Goal: Information Seeking & Learning: Learn about a topic

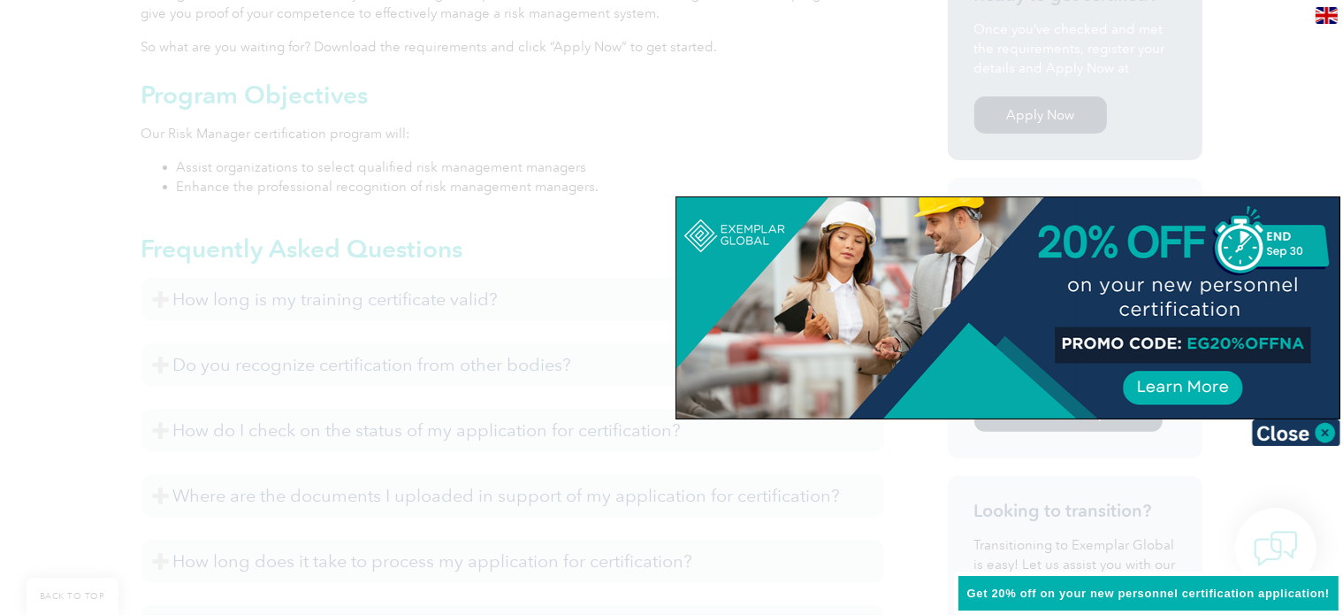
scroll to position [621, 0]
click at [1326, 425] on img at bounding box center [1296, 432] width 88 height 27
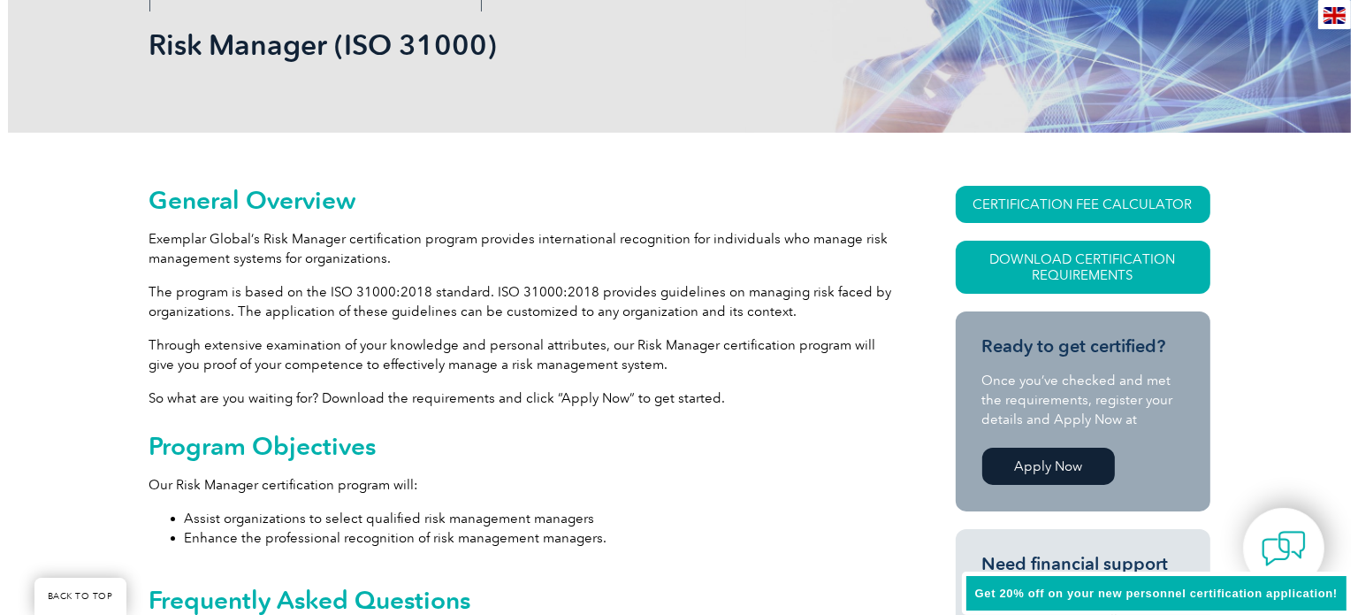
scroll to position [265, 0]
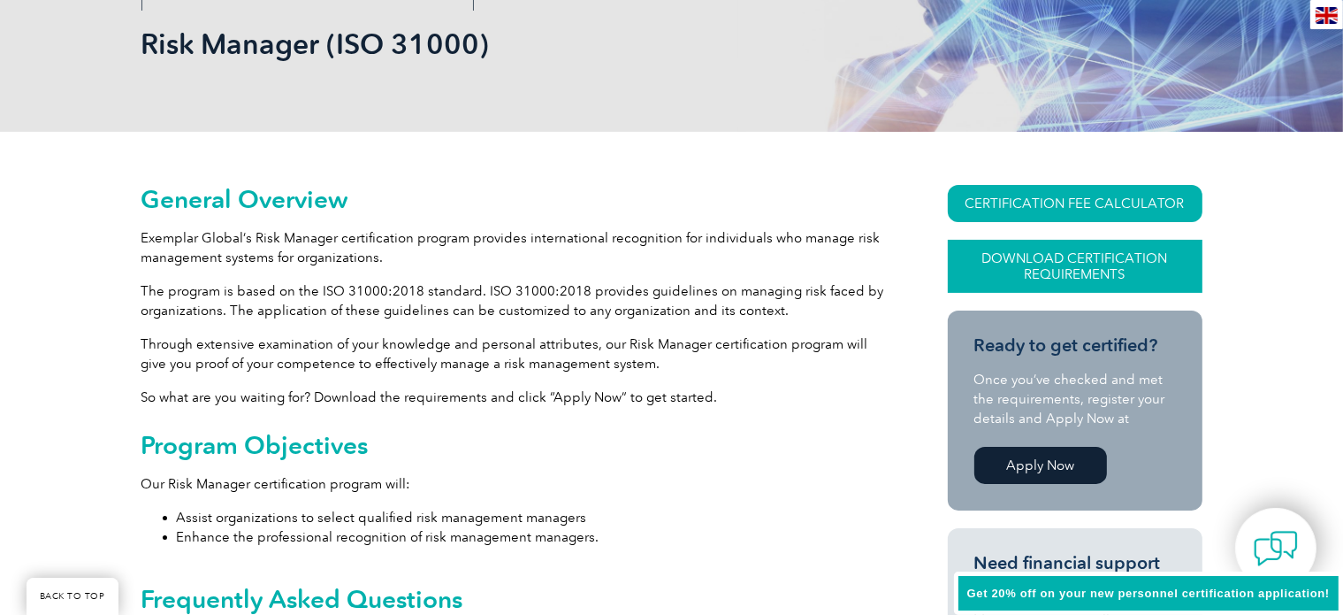
click at [1076, 280] on link "Download Certification Requirements" at bounding box center [1075, 266] width 255 height 53
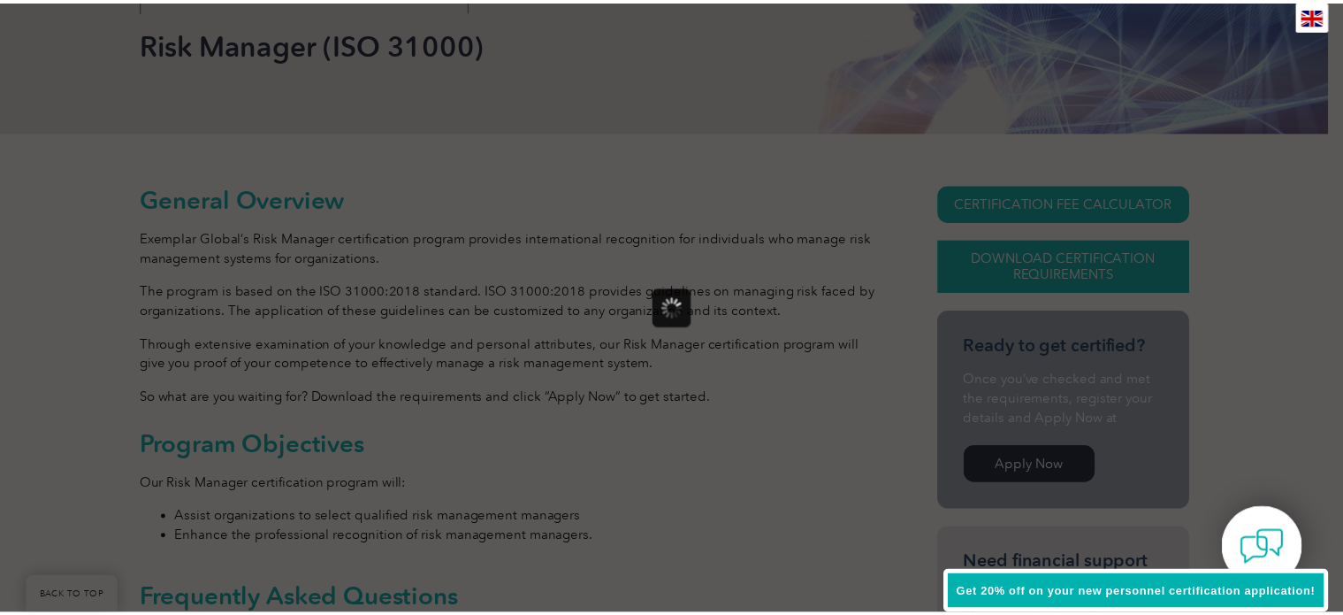
scroll to position [0, 0]
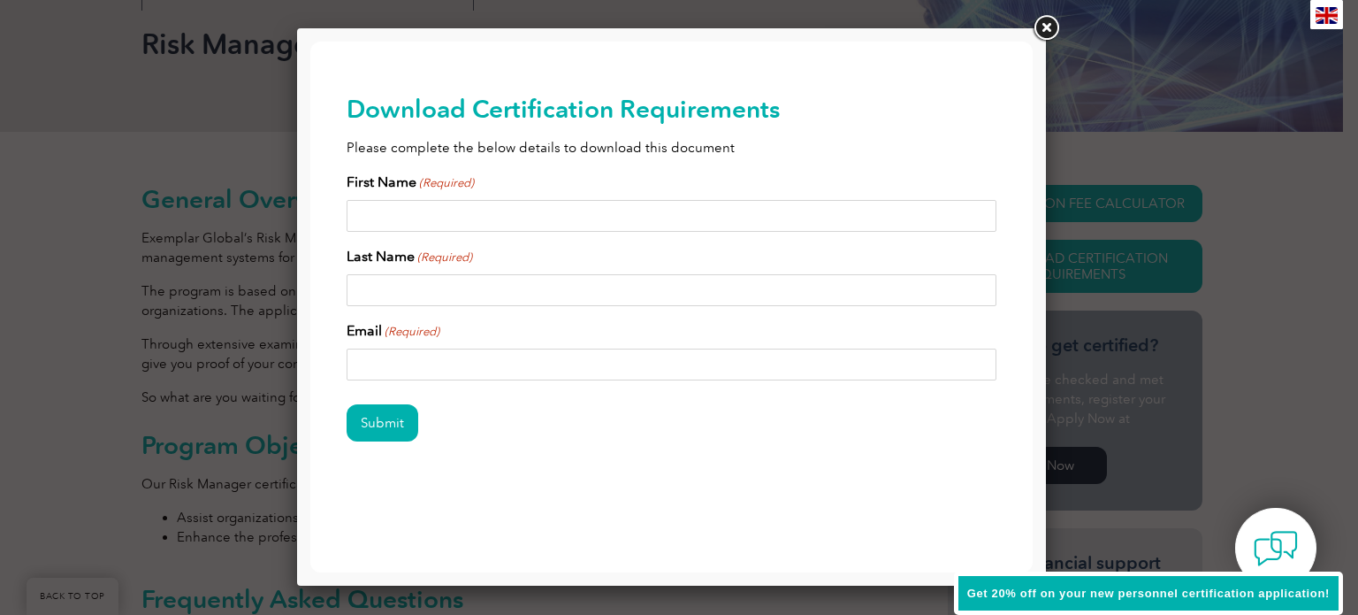
click at [1043, 34] on link at bounding box center [1046, 28] width 32 height 32
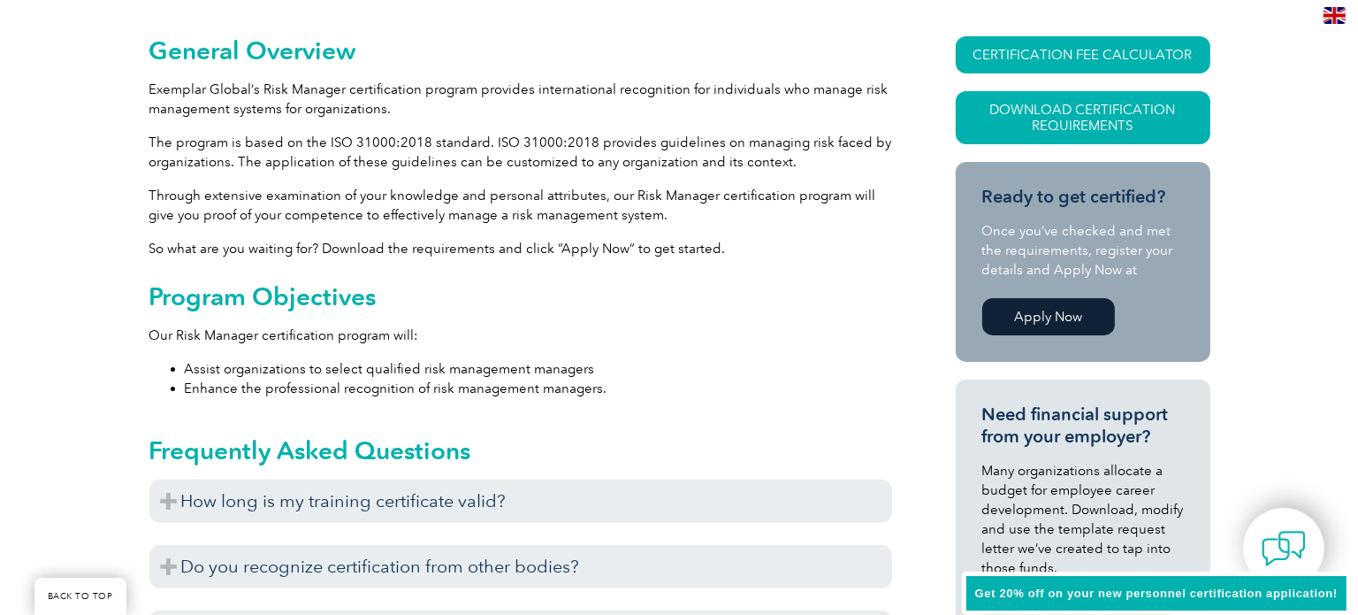
scroll to position [421, 0]
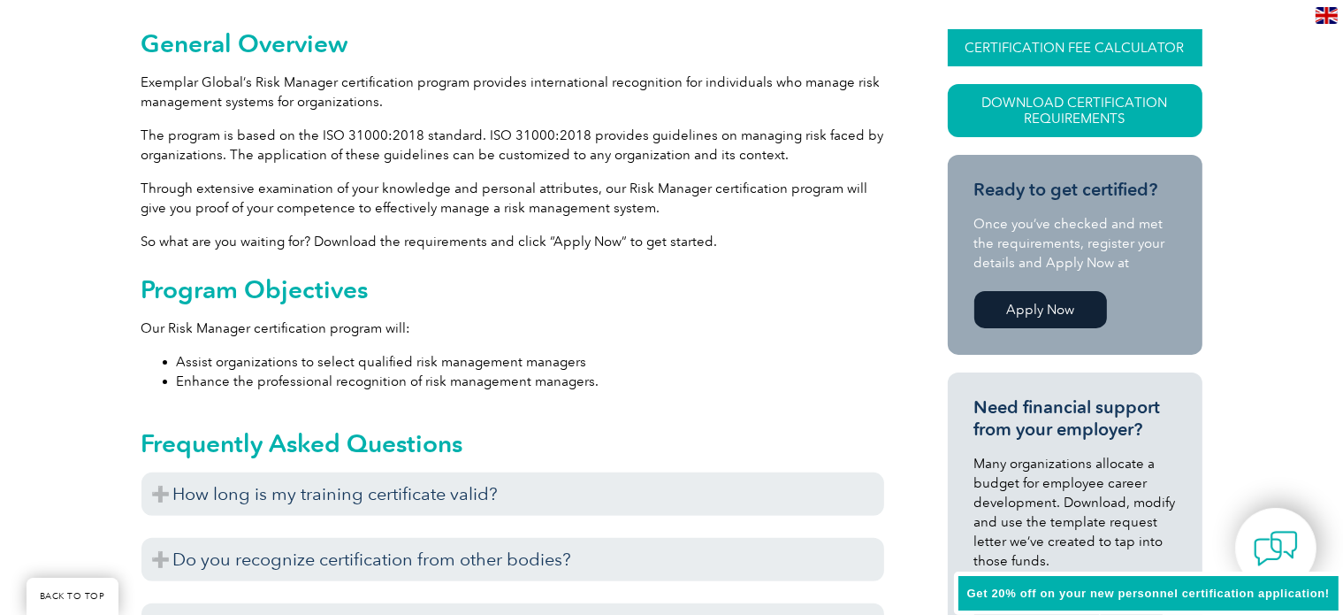
click at [1029, 47] on link "CERTIFICATION FEE CALCULATOR" at bounding box center [1075, 47] width 255 height 37
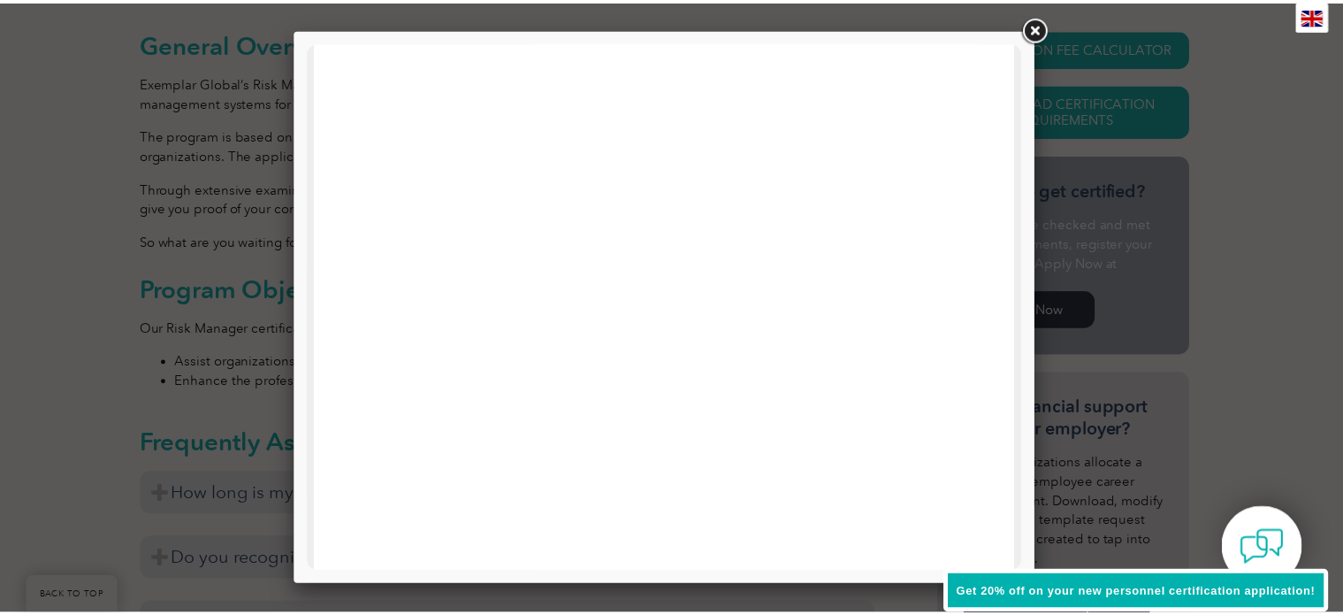
scroll to position [0, 0]
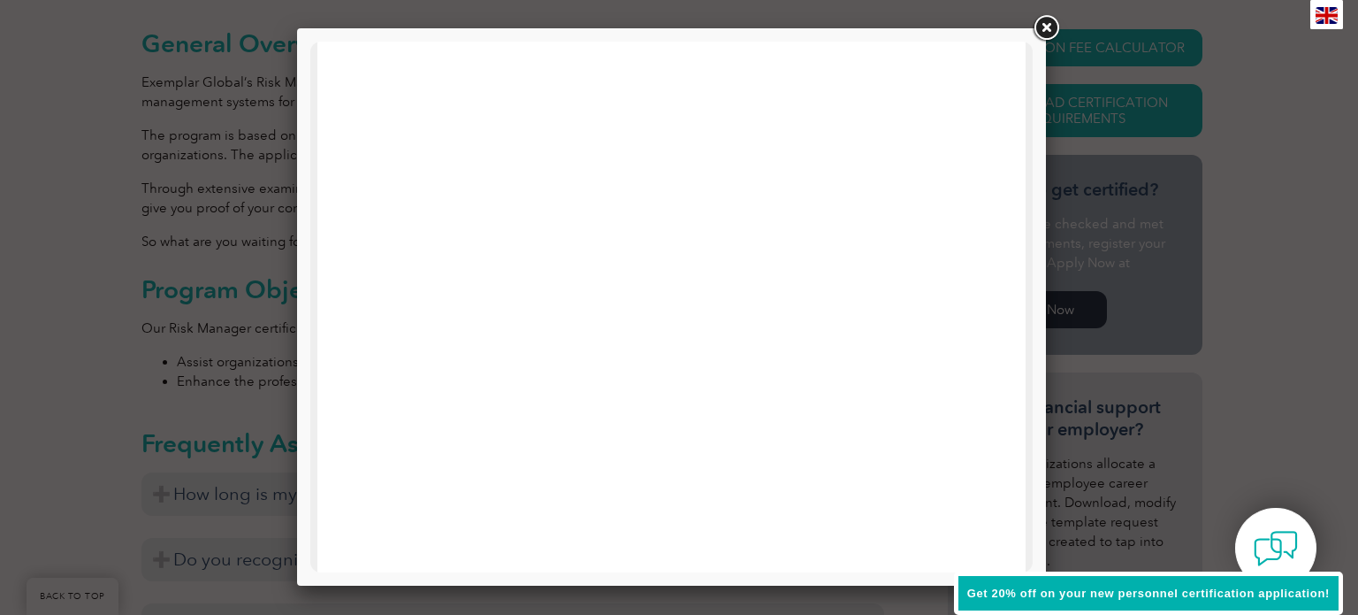
click at [1055, 20] on link at bounding box center [1046, 28] width 32 height 32
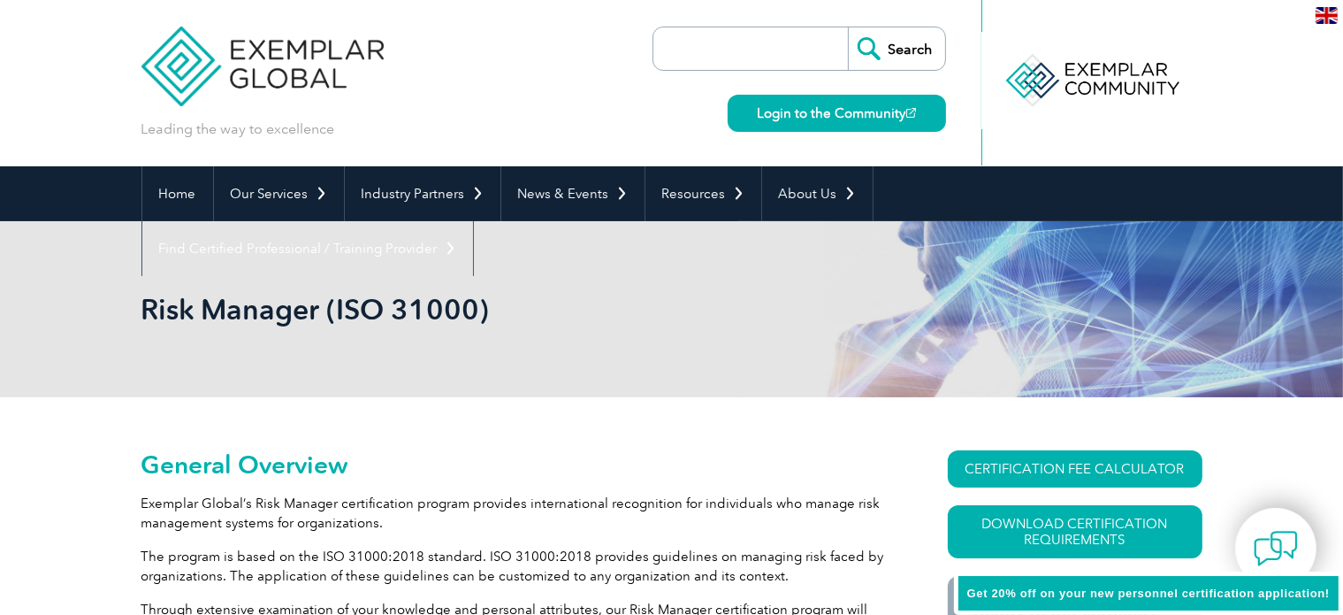
click at [768, 54] on input "search" at bounding box center [755, 48] width 186 height 42
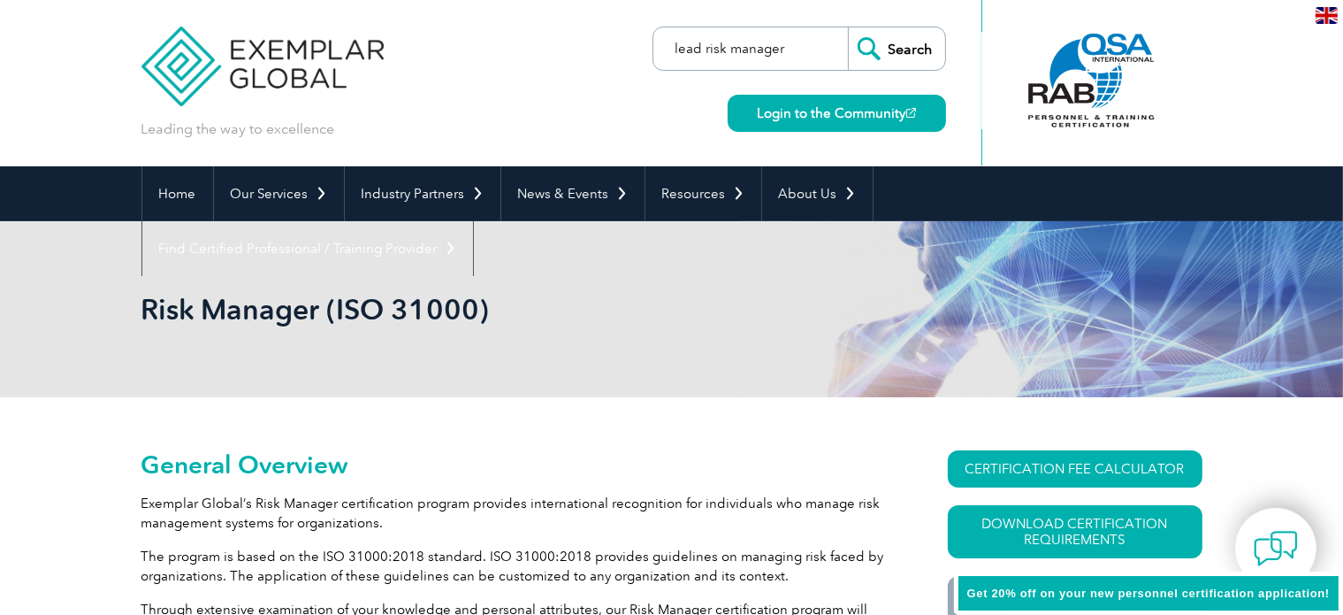
type input "lead risk manager"
click at [941, 46] on input "Search" at bounding box center [896, 48] width 97 height 42
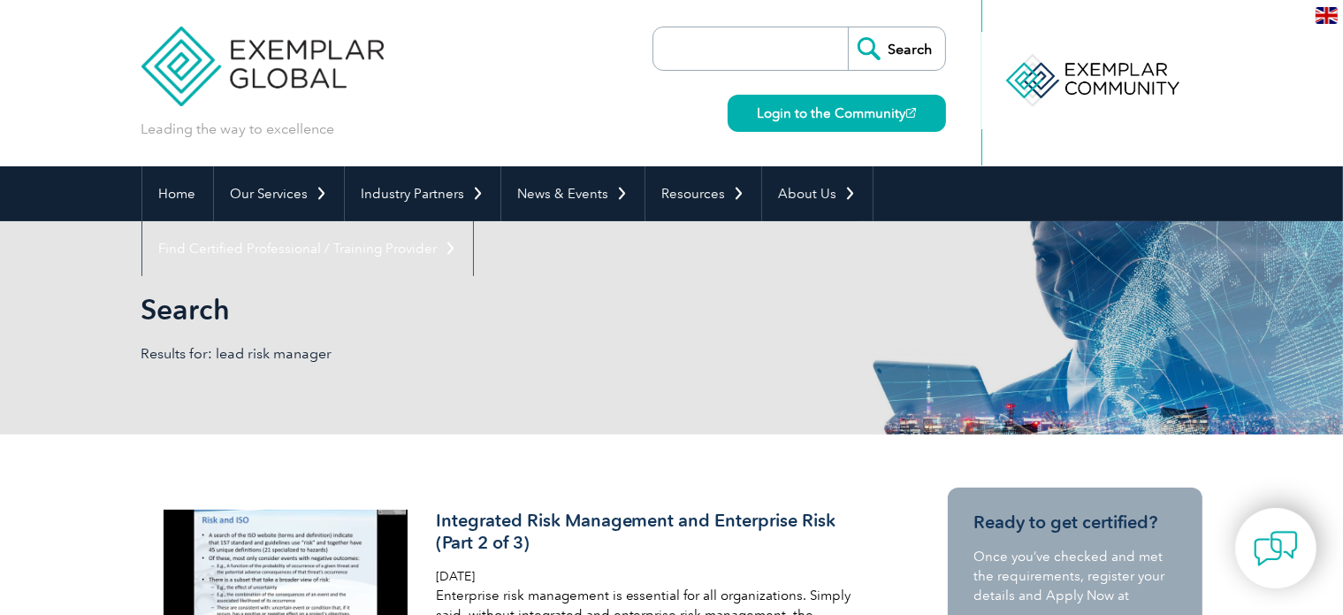
click at [787, 44] on input "search" at bounding box center [755, 48] width 186 height 42
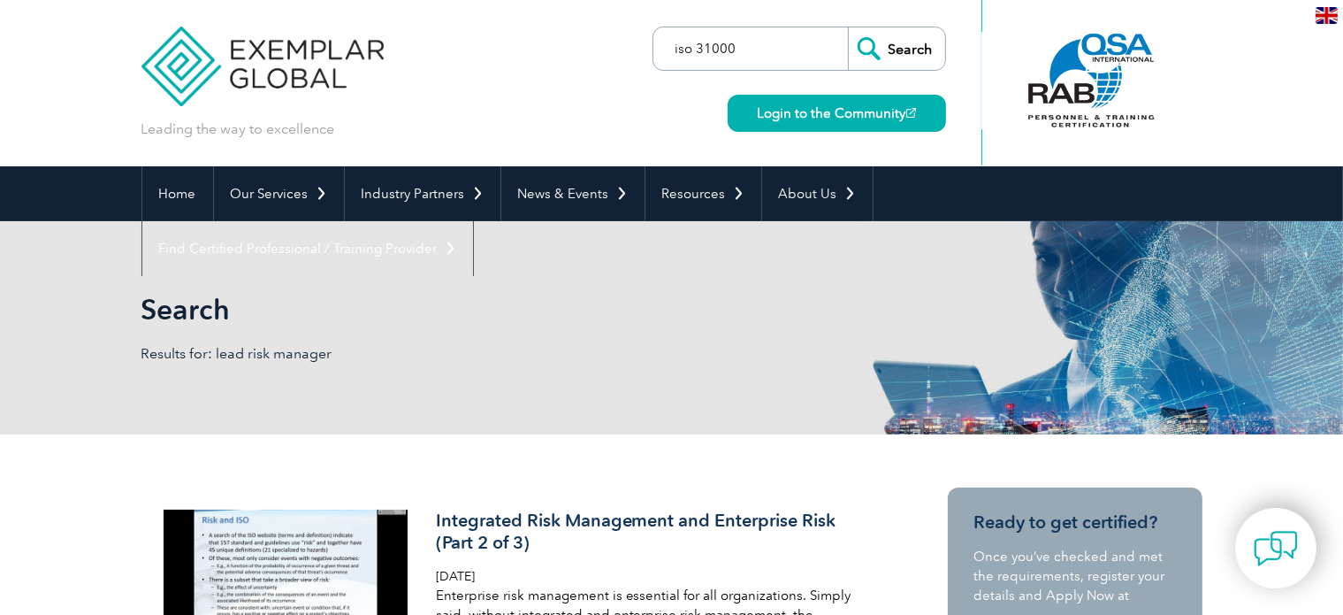
type input "iso 31000"
click at [848, 27] on input "Search" at bounding box center [896, 48] width 97 height 42
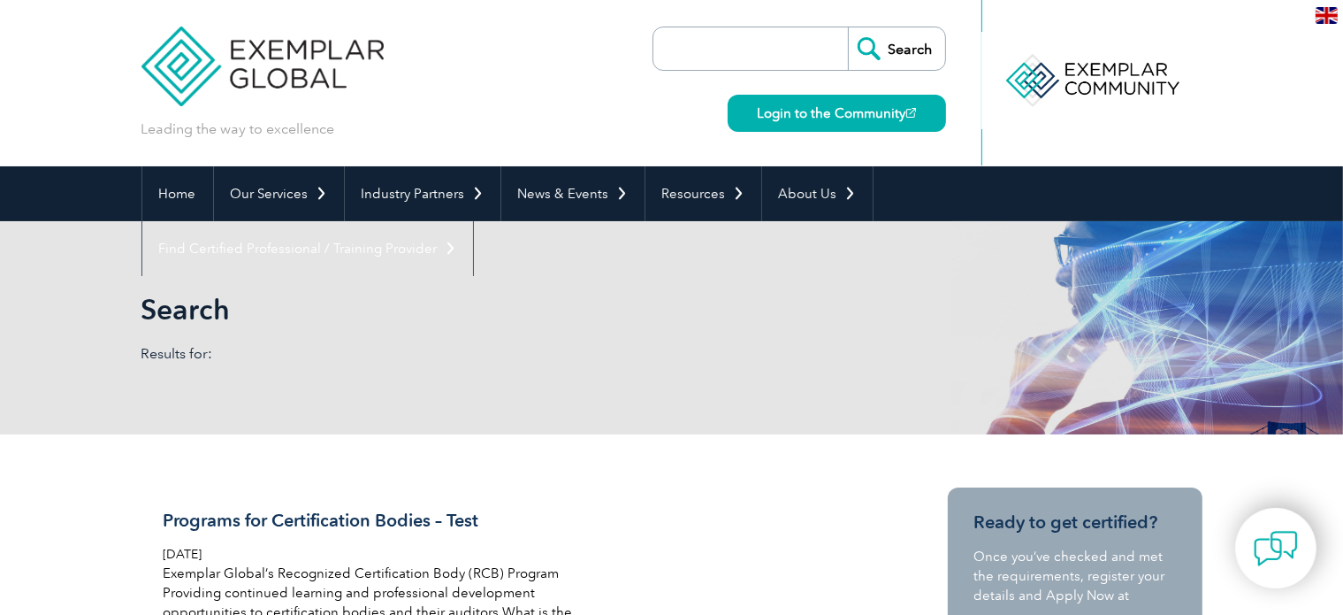
click at [784, 47] on input "search" at bounding box center [755, 48] width 186 height 42
type input "iso 31000"
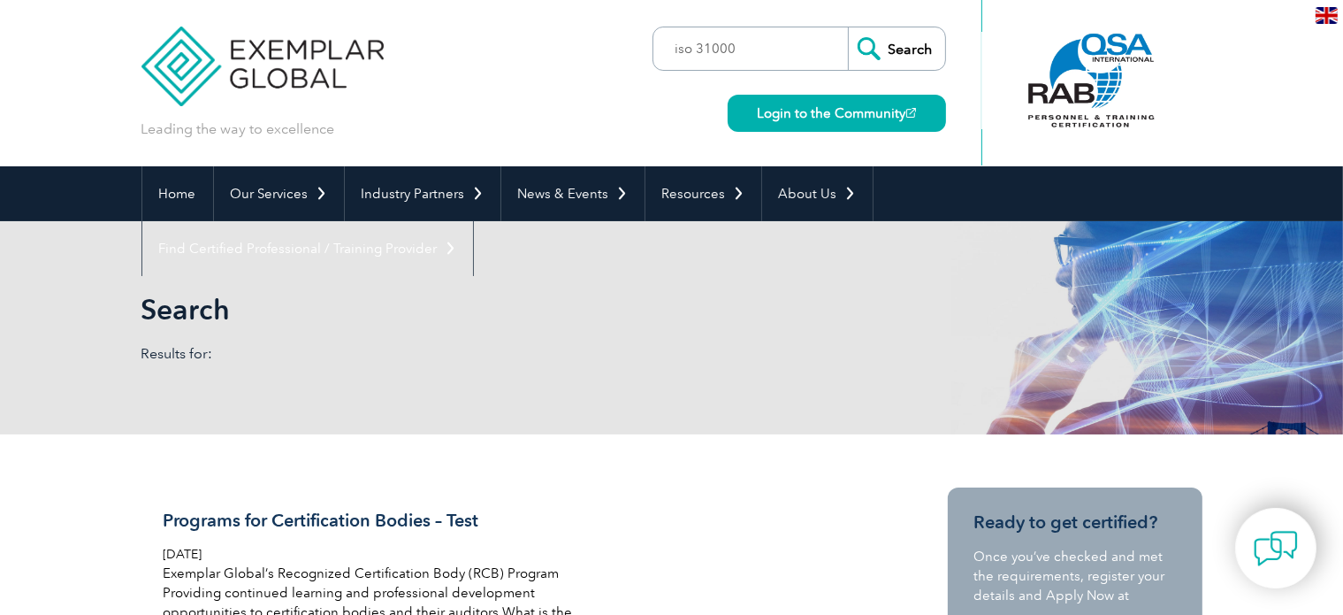
click at [896, 59] on input "Search" at bounding box center [896, 48] width 97 height 42
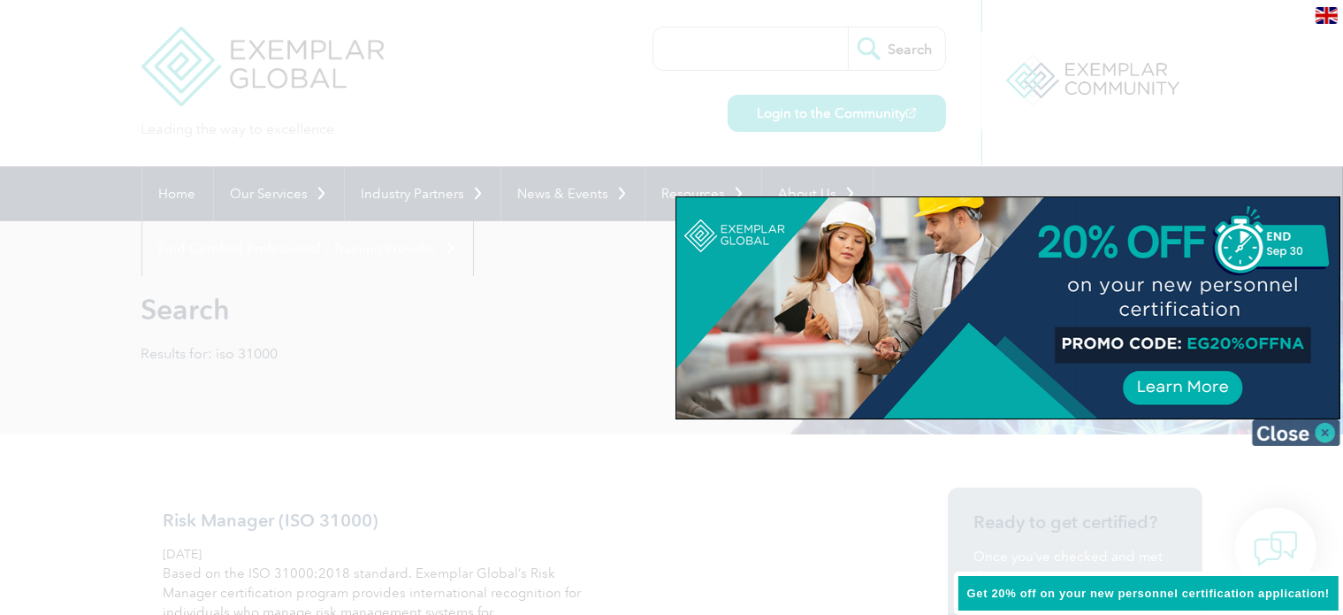
click at [1281, 424] on img at bounding box center [1296, 432] width 88 height 27
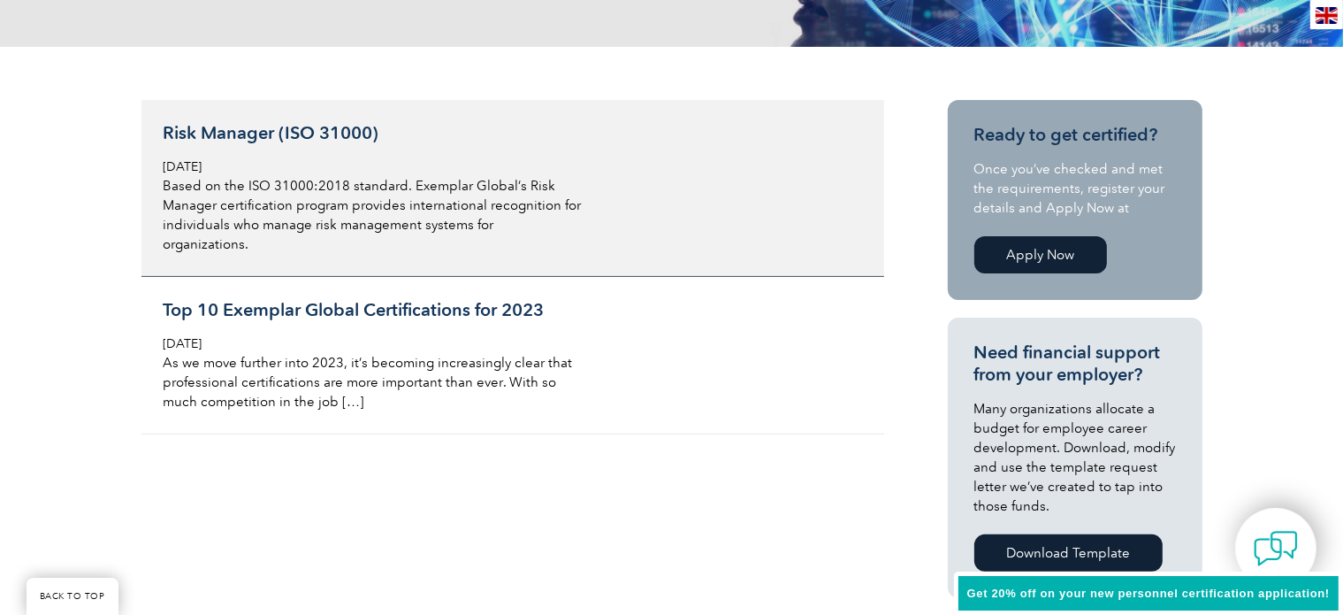
scroll to position [388, 0]
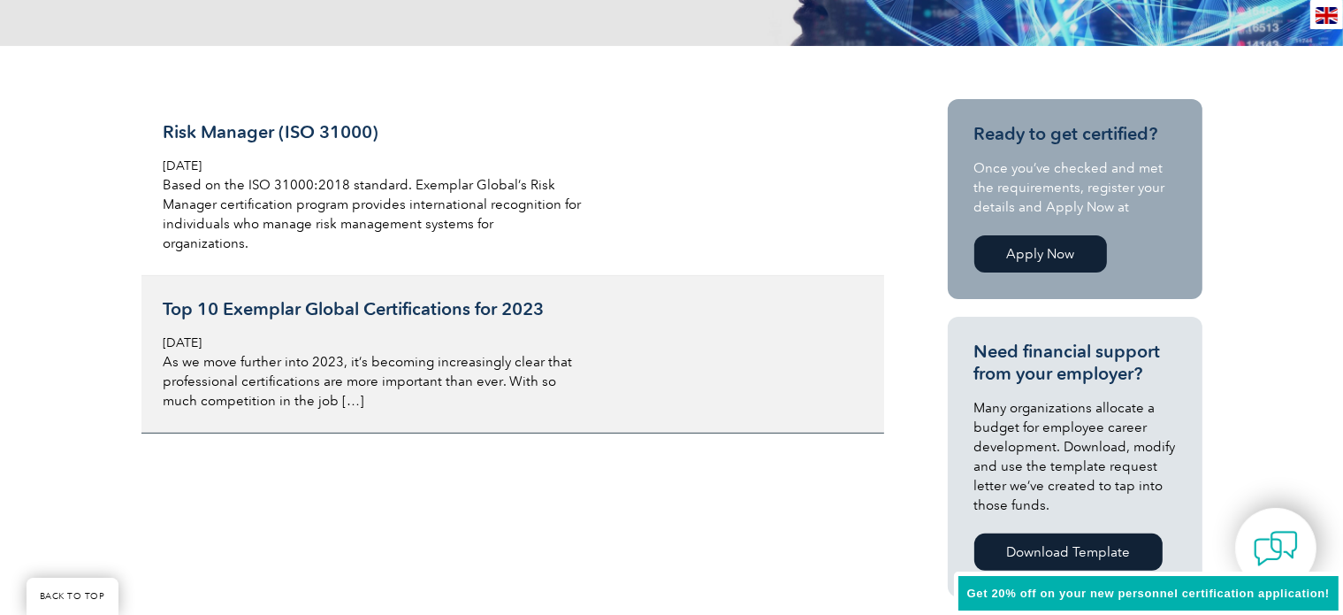
click at [209, 298] on h3 "Top 10 Exemplar Global Certifications for 2023" at bounding box center [373, 309] width 419 height 22
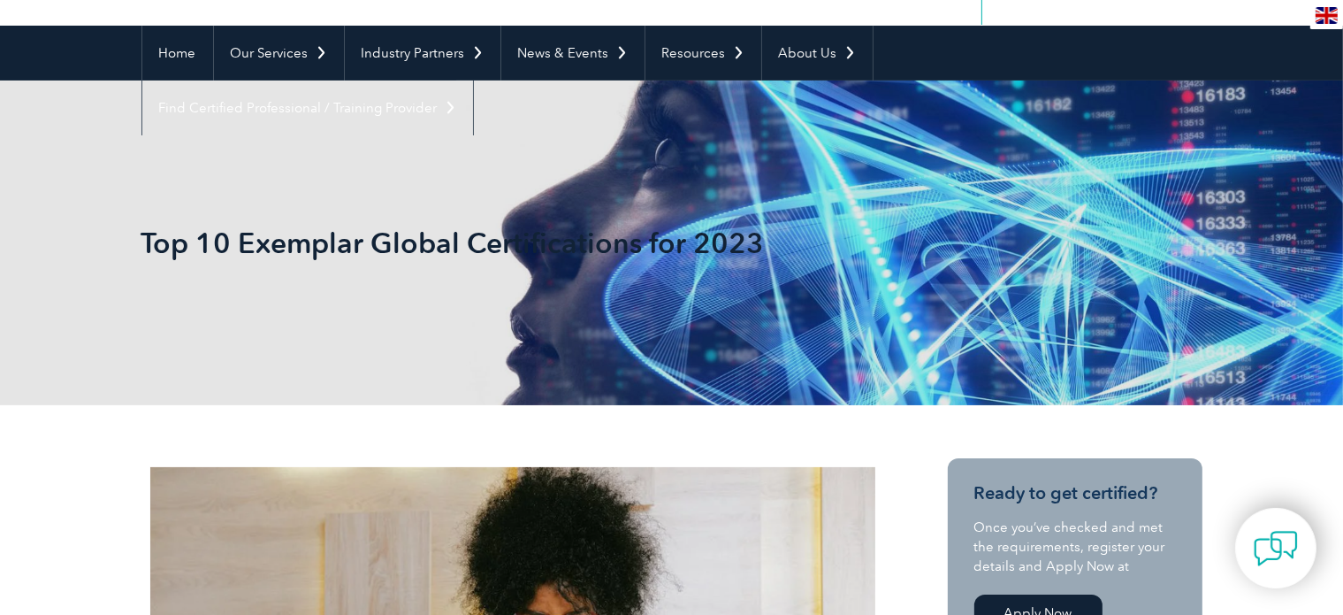
scroll to position [140, 0]
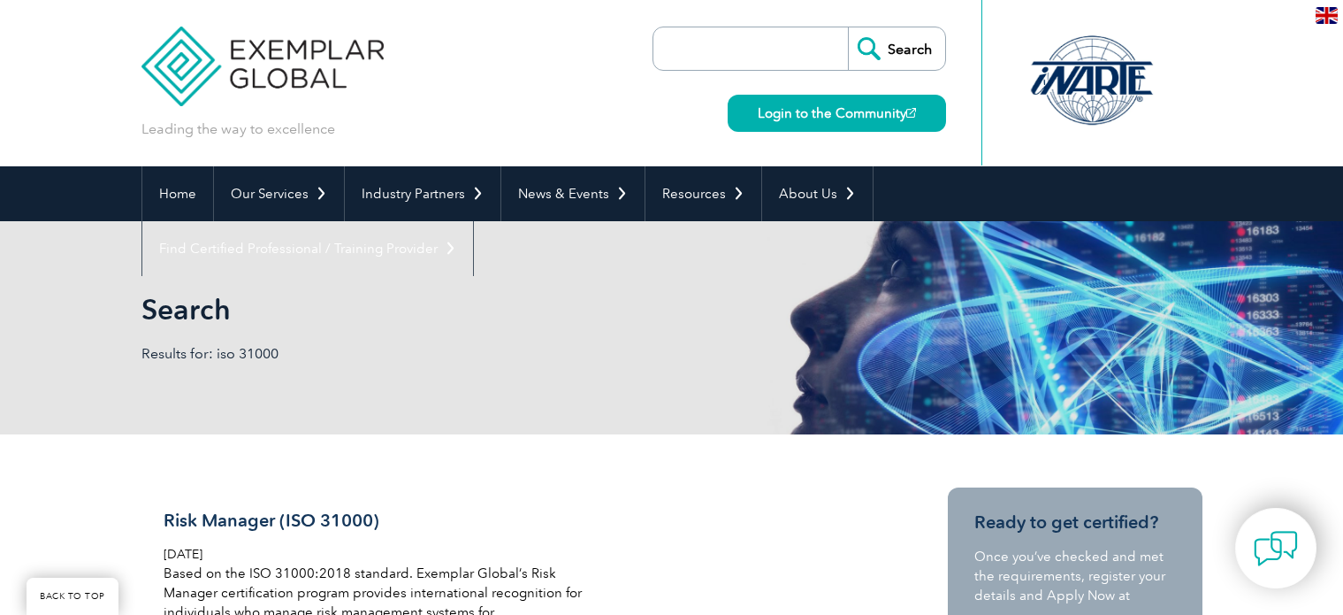
scroll to position [388, 0]
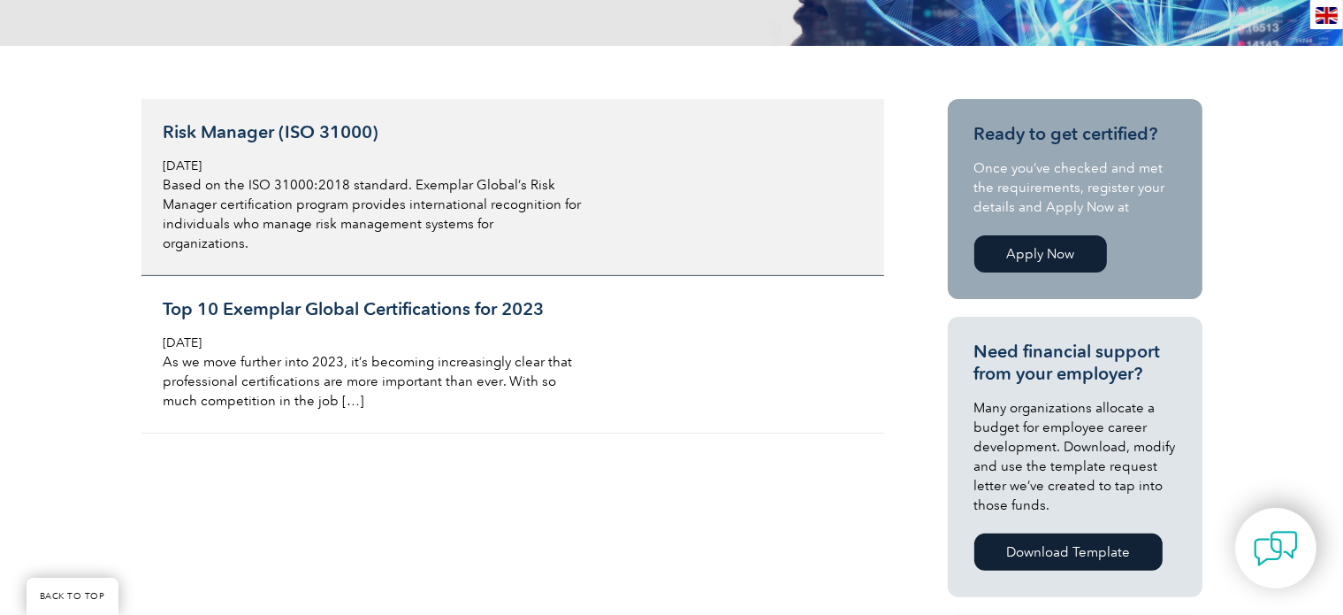
click at [302, 137] on h3 "Risk Manager (ISO 31000)" at bounding box center [373, 132] width 419 height 22
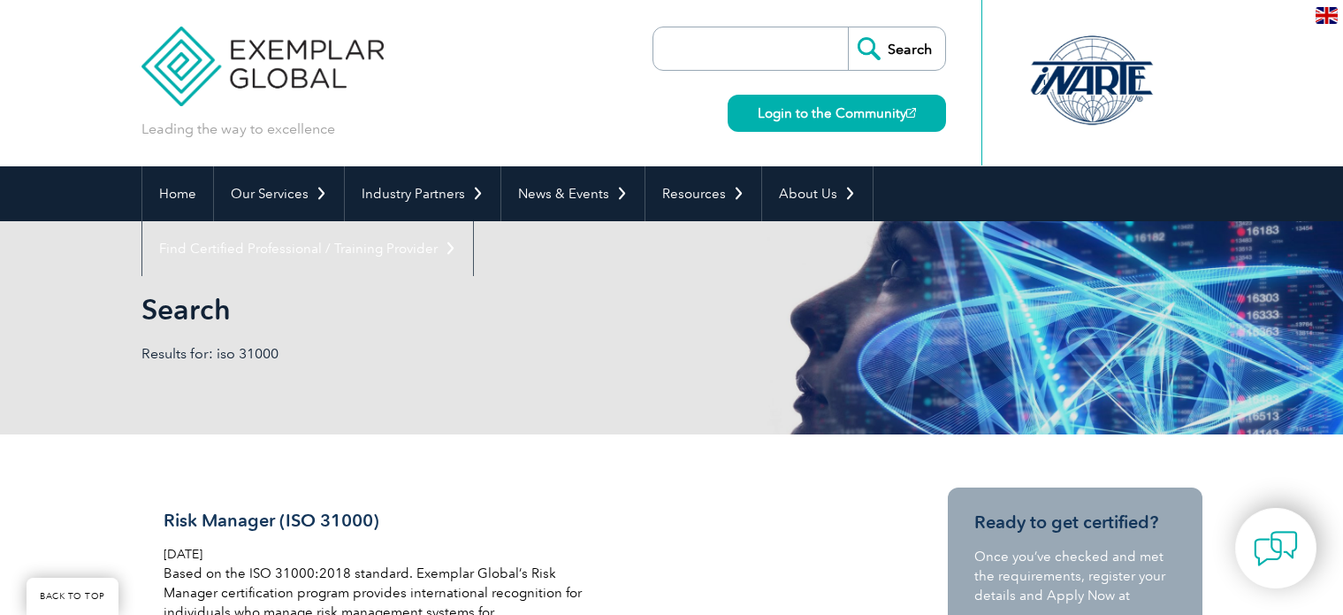
scroll to position [388, 0]
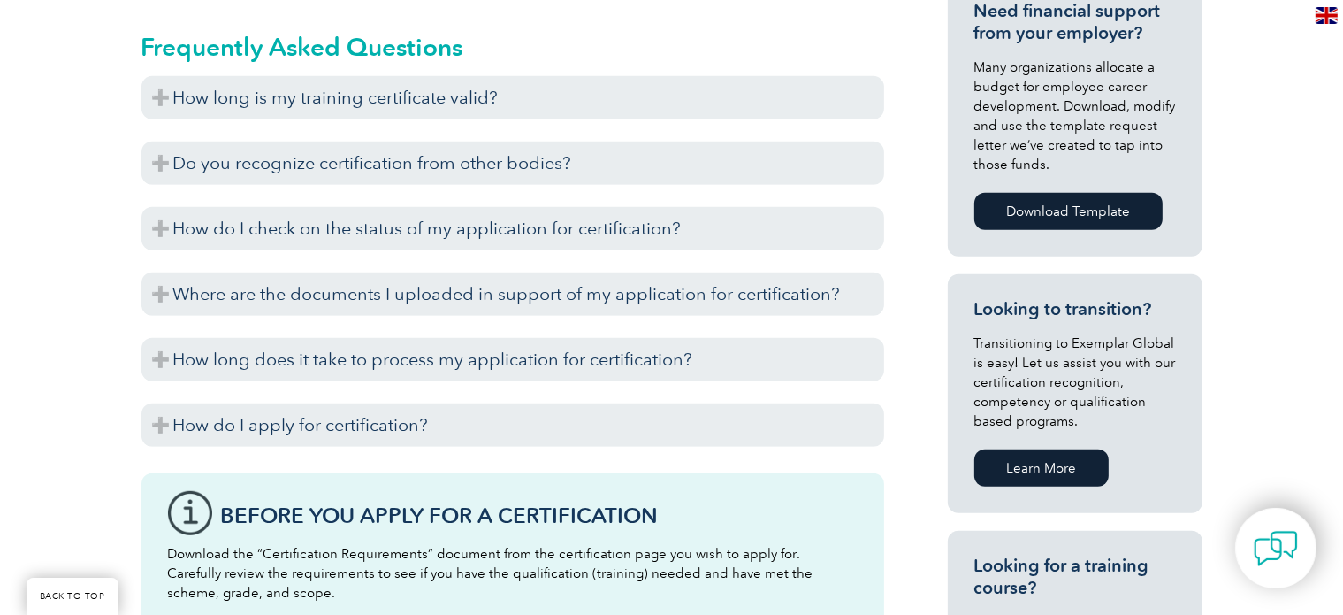
scroll to position [816, 0]
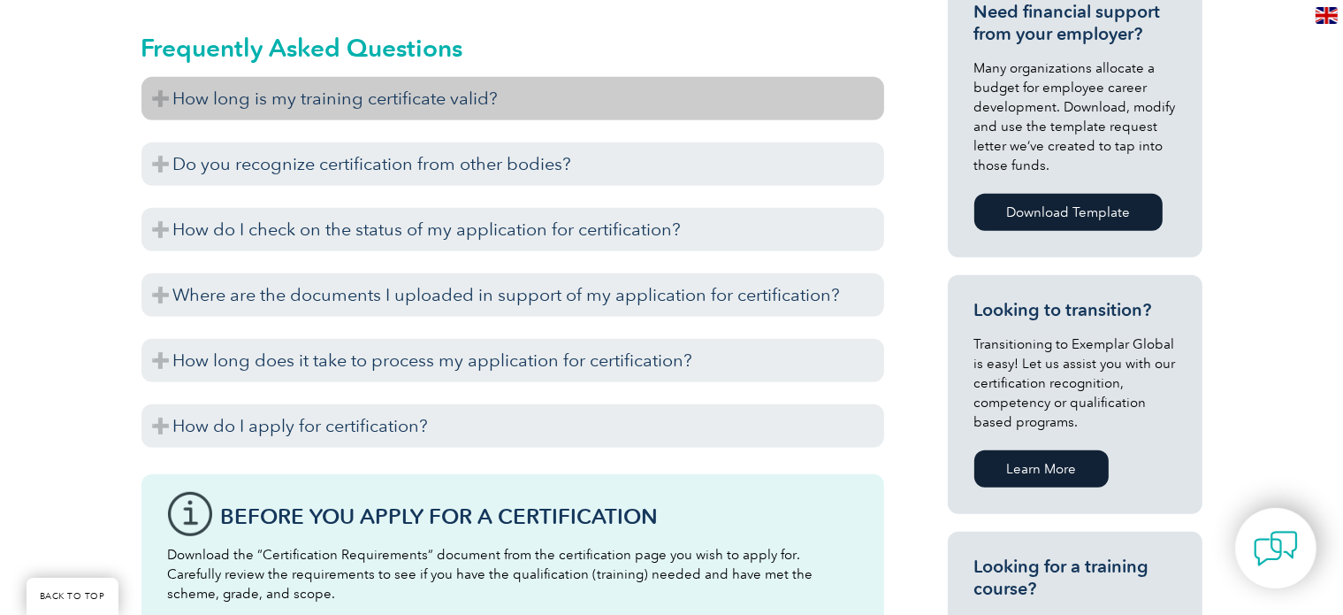
click at [161, 105] on h3 "How long is my training certificate valid?" at bounding box center [512, 98] width 743 height 43
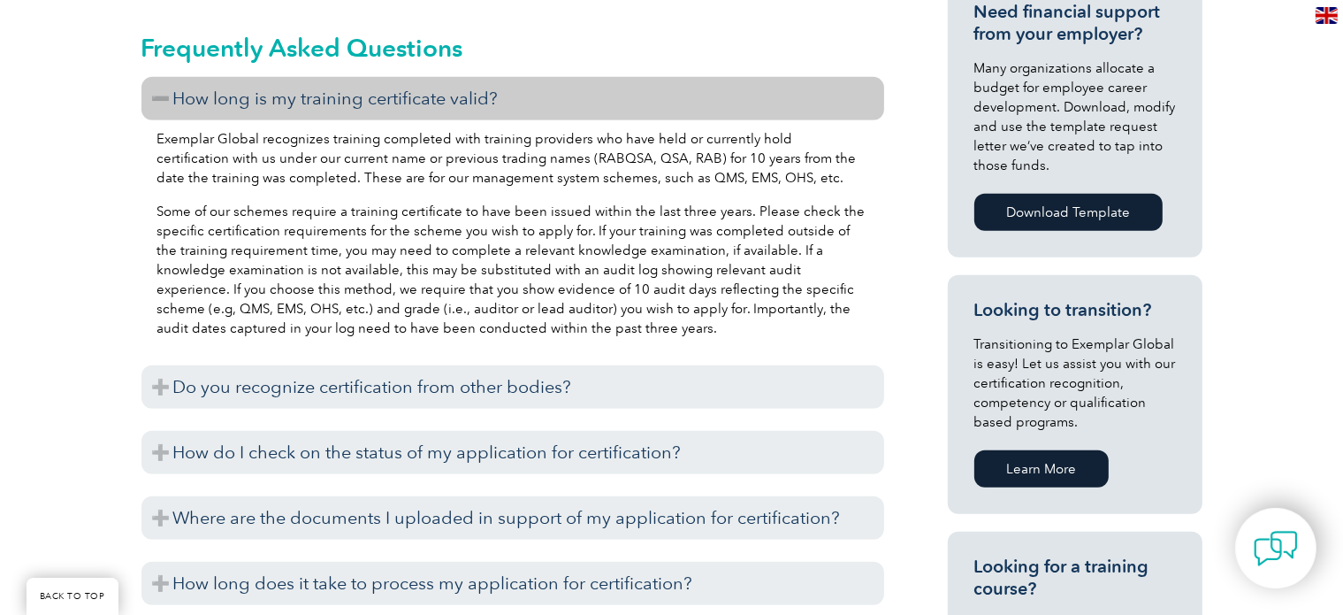
click at [170, 211] on p "Some of our schemes require a training certificate to have been issued within t…" at bounding box center [512, 270] width 711 height 136
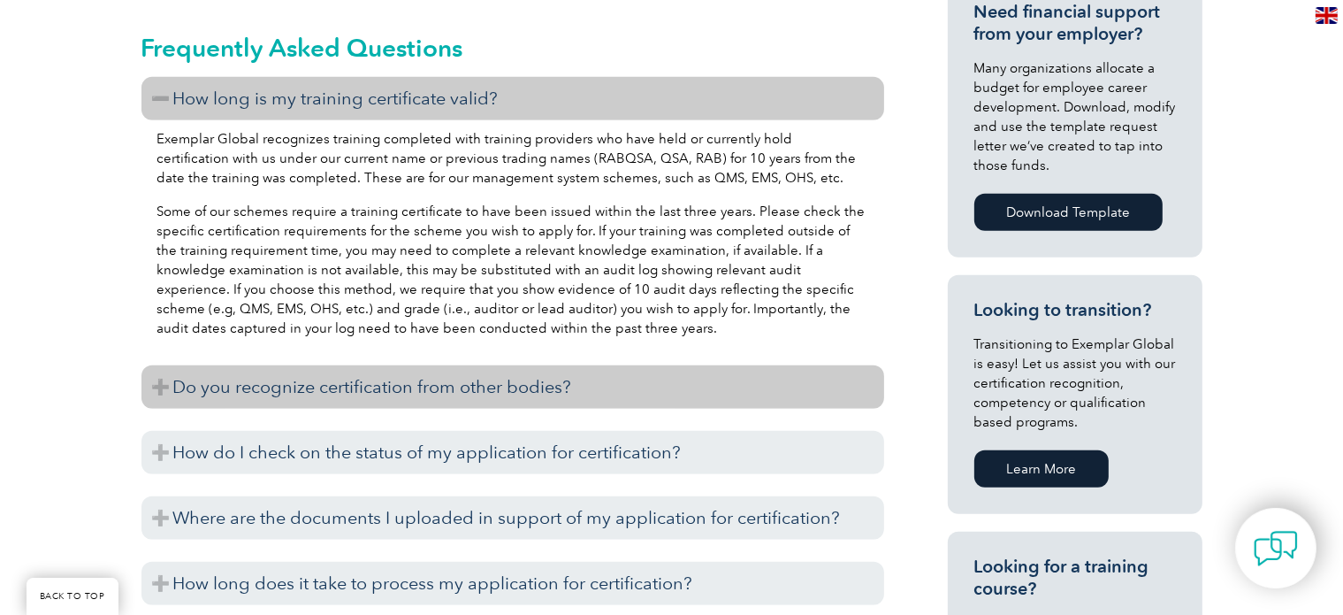
click at [195, 401] on h3 "Do you recognize certification from other bodies?" at bounding box center [512, 386] width 743 height 43
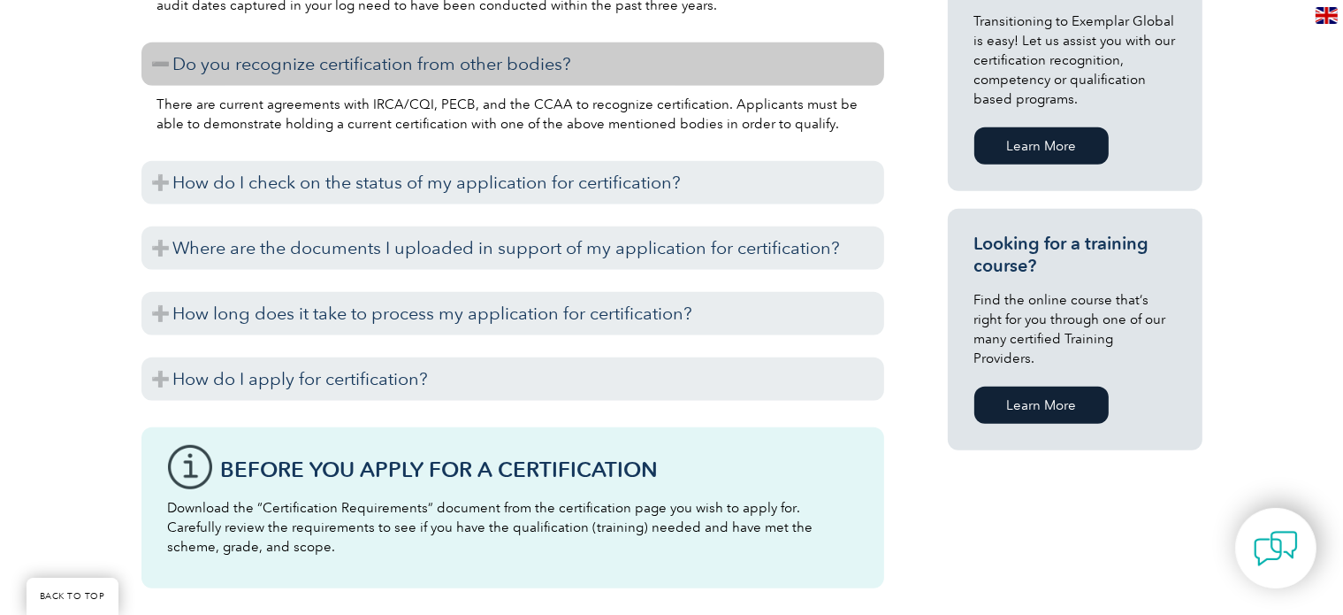
scroll to position [1145, 0]
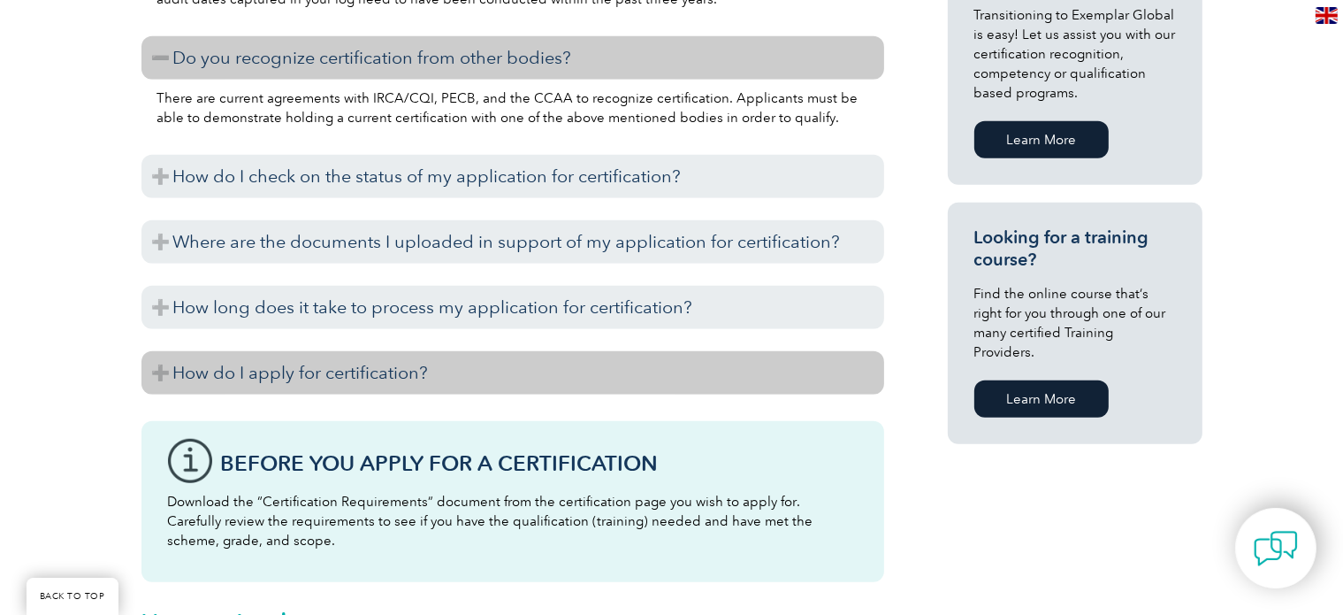
click at [277, 371] on h3 "How do I apply for certification?" at bounding box center [512, 372] width 743 height 43
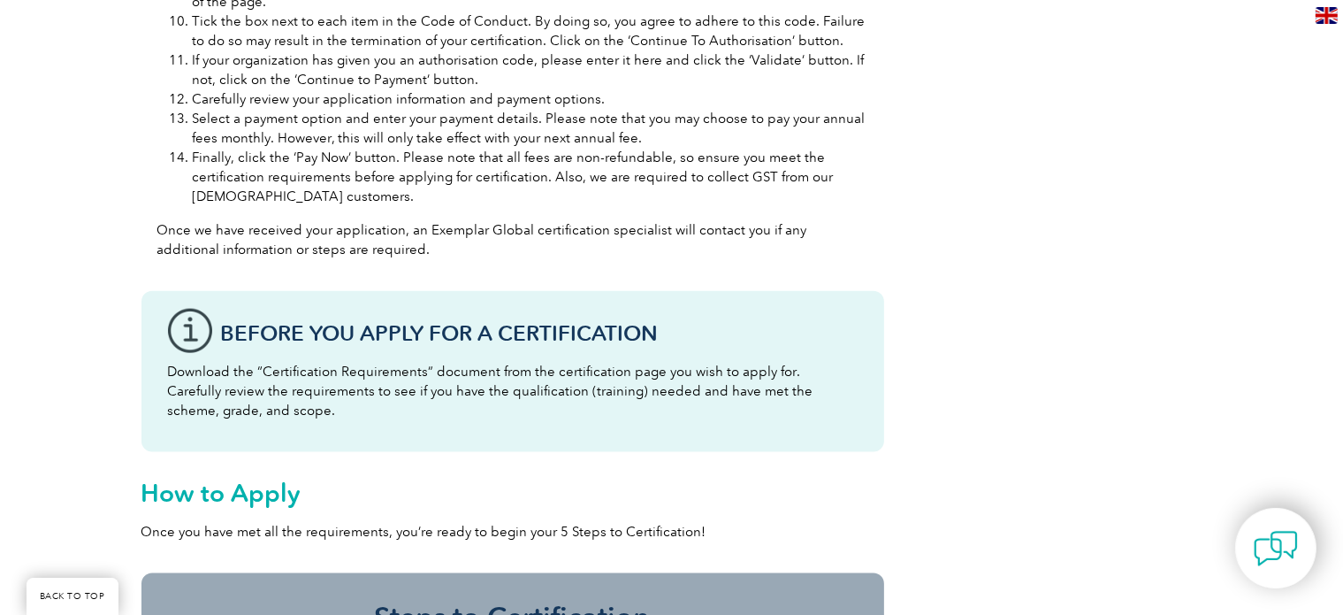
scroll to position [2086, 0]
click at [421, 447] on div "Before You Apply For a Certification Download the “Certification Requirements” …" at bounding box center [512, 370] width 743 height 161
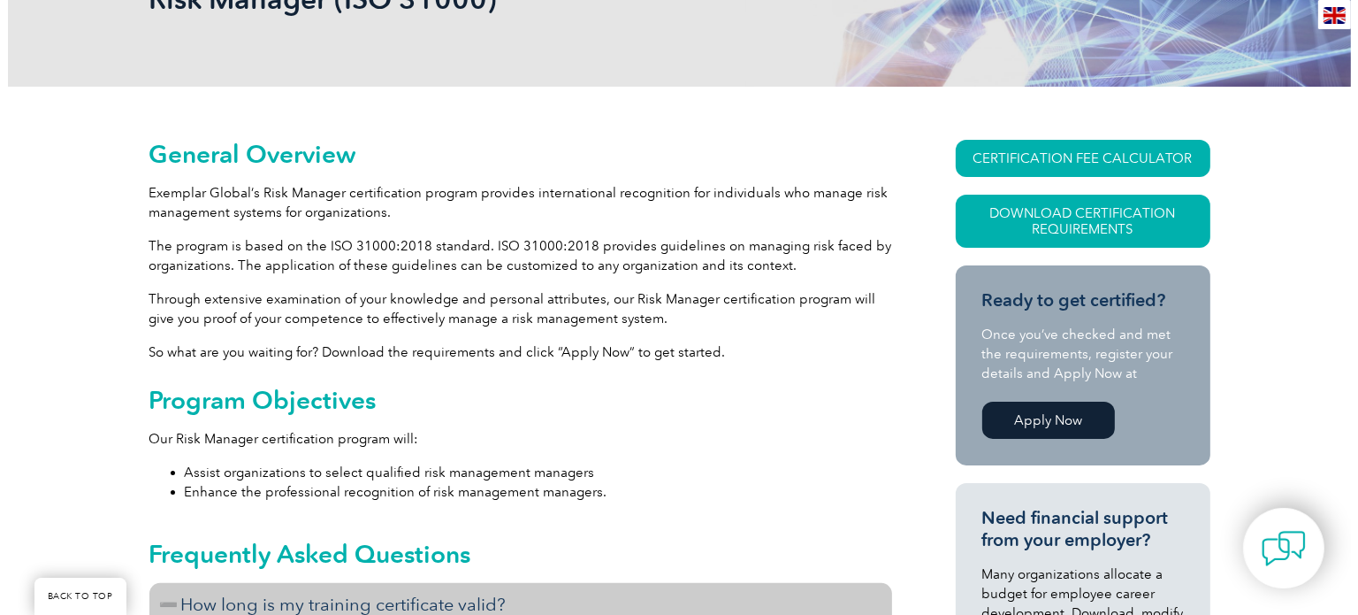
scroll to position [0, 0]
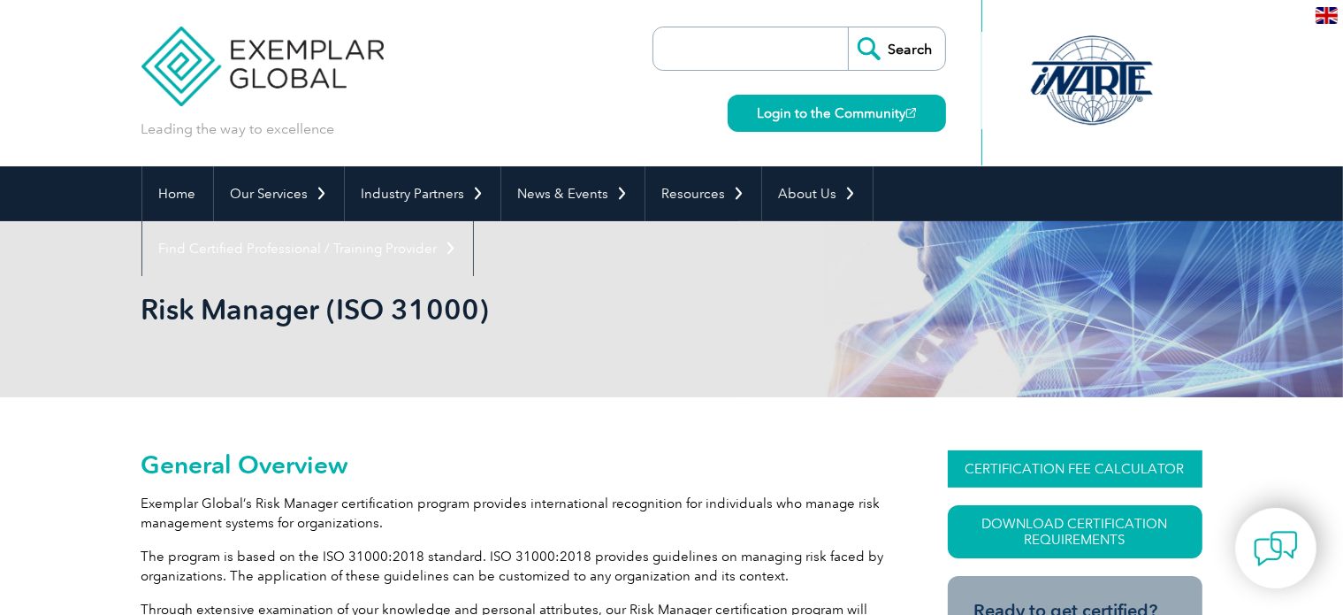
click at [1033, 470] on link "CERTIFICATION FEE CALCULATOR" at bounding box center [1075, 468] width 255 height 37
